Goal: Check status: Check status

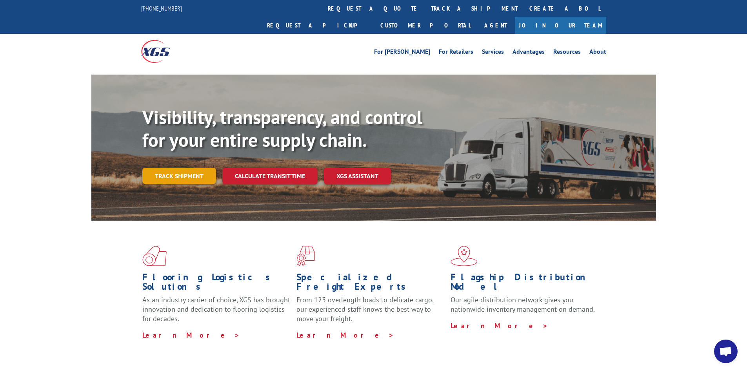
click at [193, 167] on link "Track shipment" at bounding box center [179, 175] width 74 height 16
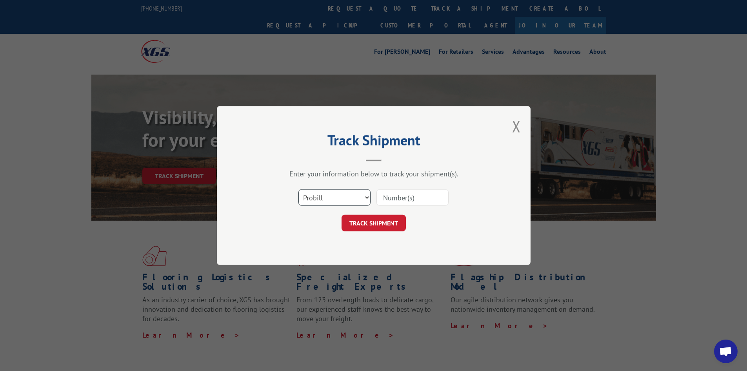
click at [364, 196] on select "Select category... Probill BOL PO" at bounding box center [334, 197] width 72 height 16
select select "bol"
click at [298, 189] on select "Select category... Probill BOL PO" at bounding box center [334, 197] width 72 height 16
click at [381, 193] on input at bounding box center [413, 197] width 72 height 16
paste input "BOL 362699"
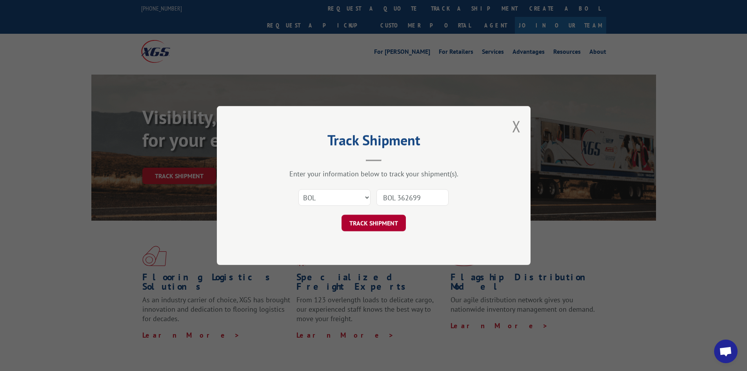
type input "BOL 362699"
click at [369, 224] on button "TRACK SHIPMENT" at bounding box center [374, 223] width 64 height 16
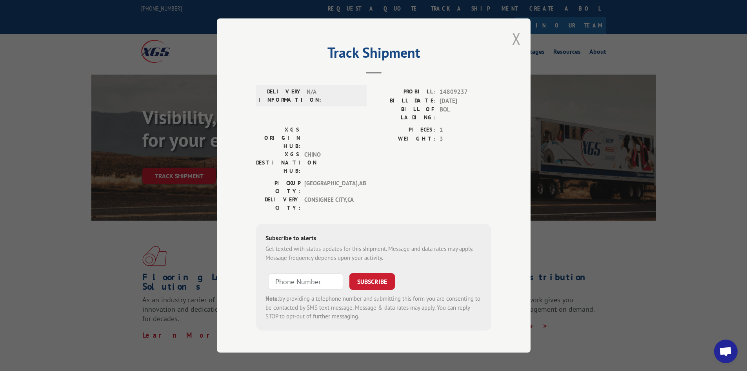
click at [512, 40] on button "Close modal" at bounding box center [516, 38] width 9 height 21
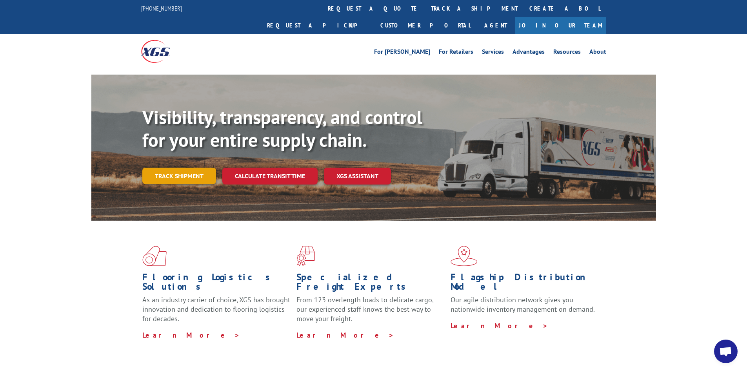
click at [204, 167] on link "Track shipment" at bounding box center [179, 175] width 74 height 16
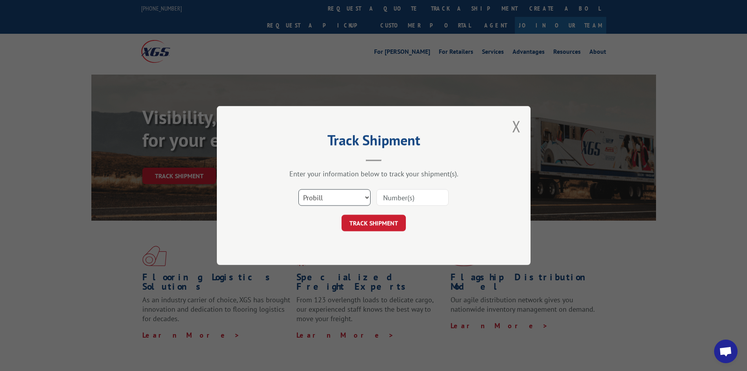
click at [351, 198] on select "Select category... Probill BOL PO" at bounding box center [334, 197] width 72 height 16
select select "bol"
click at [298, 189] on select "Select category... Probill BOL PO" at bounding box center [334, 197] width 72 height 16
click at [388, 198] on input at bounding box center [413, 197] width 72 height 16
paste input "362651"
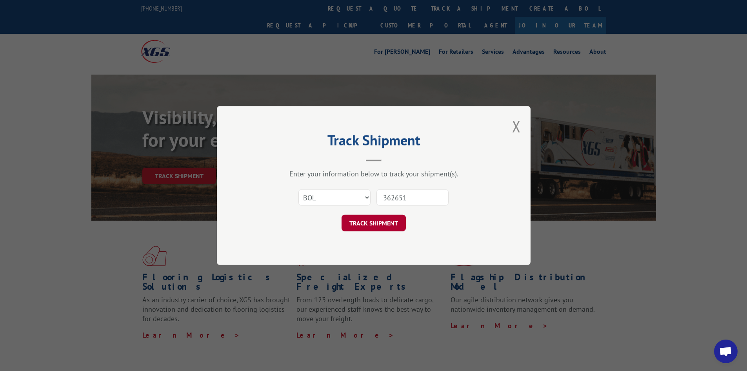
type input "362651"
click at [384, 222] on button "TRACK SHIPMENT" at bounding box center [374, 223] width 64 height 16
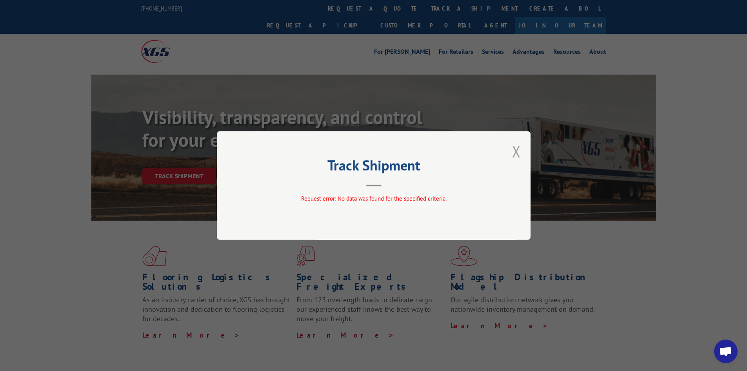
click at [515, 149] on button "Close modal" at bounding box center [516, 151] width 9 height 21
